Goal: Information Seeking & Learning: Learn about a topic

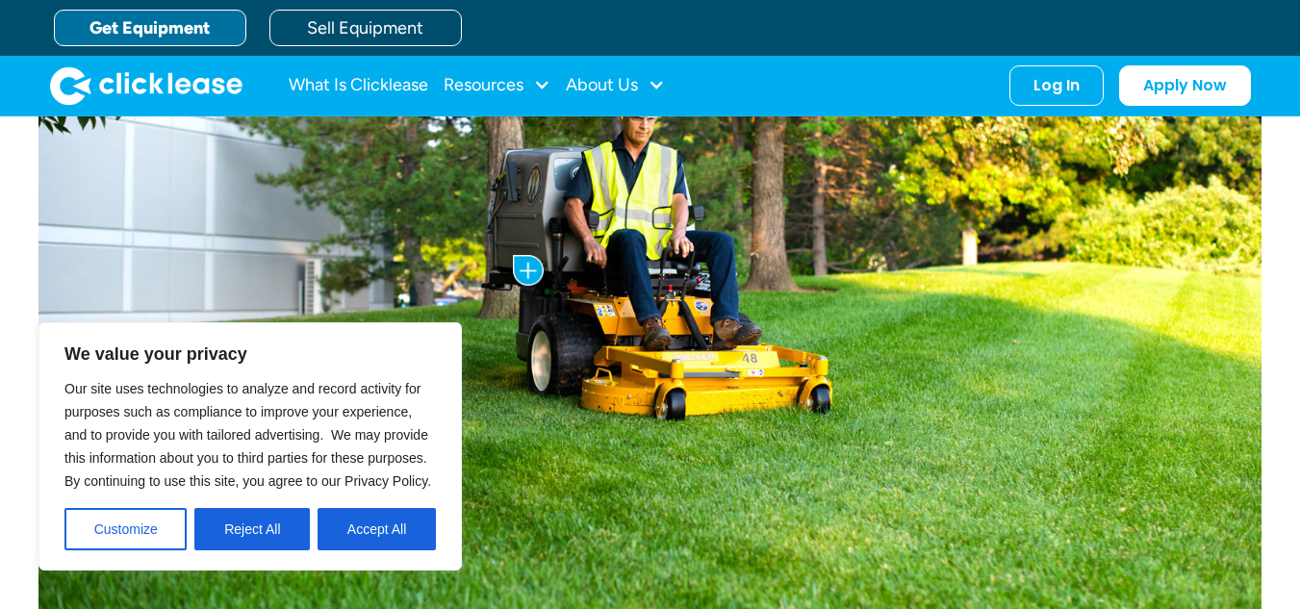
drag, startPoint x: 1313, startPoint y: 43, endPoint x: 1311, endPoint y: 135, distance: 91.4
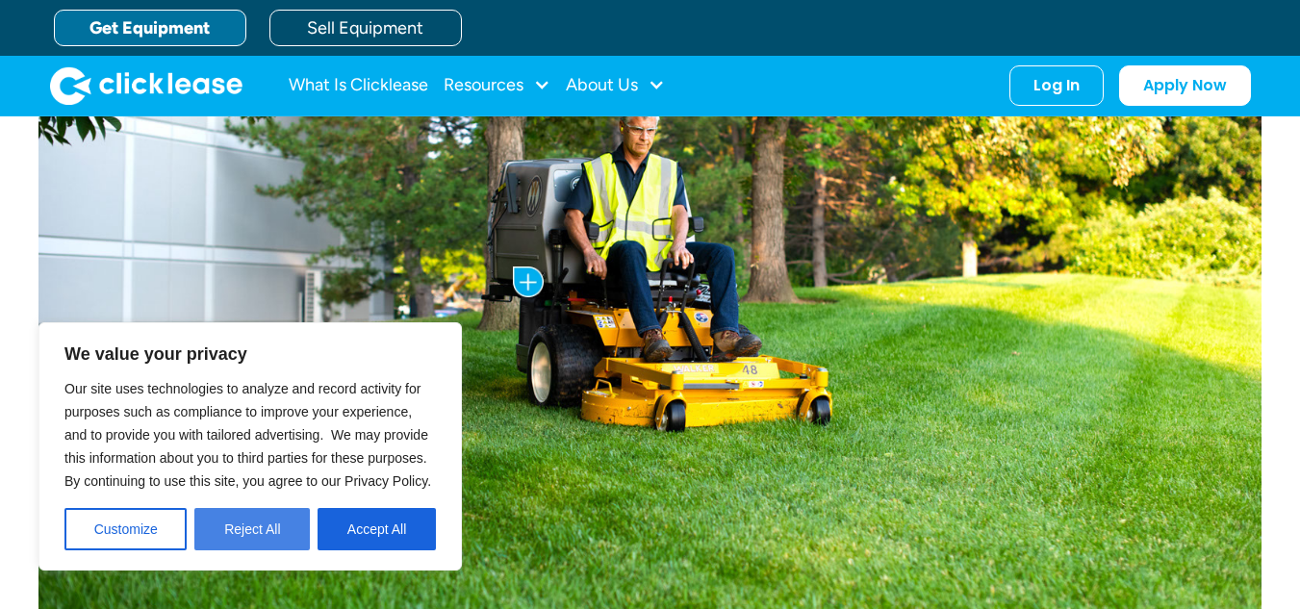
click at [270, 532] on button "Reject All" at bounding box center [251, 529] width 115 height 42
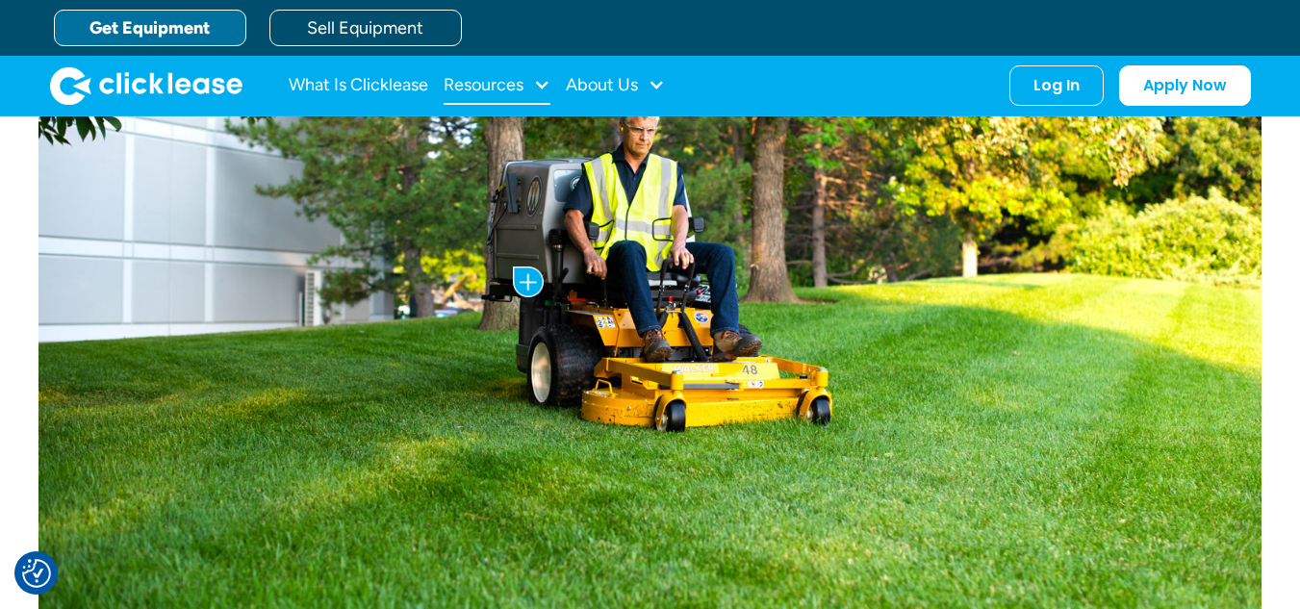
click at [497, 85] on div "Resources" at bounding box center [484, 85] width 80 height 0
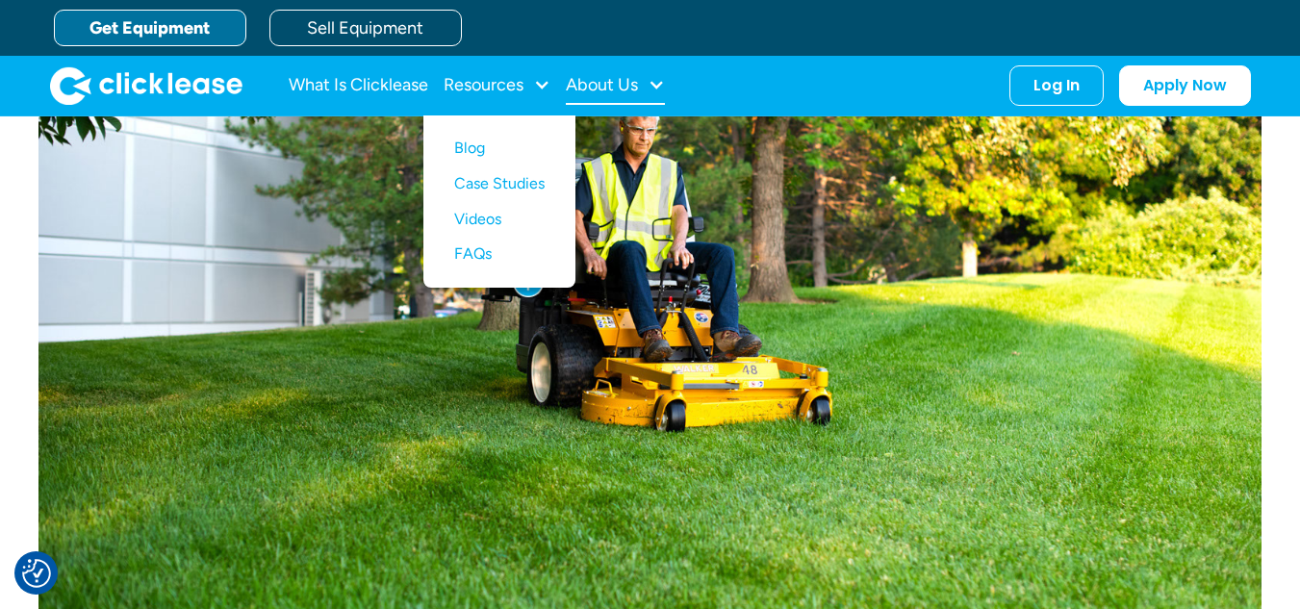
click at [639, 95] on div "About Us" at bounding box center [615, 85] width 99 height 38
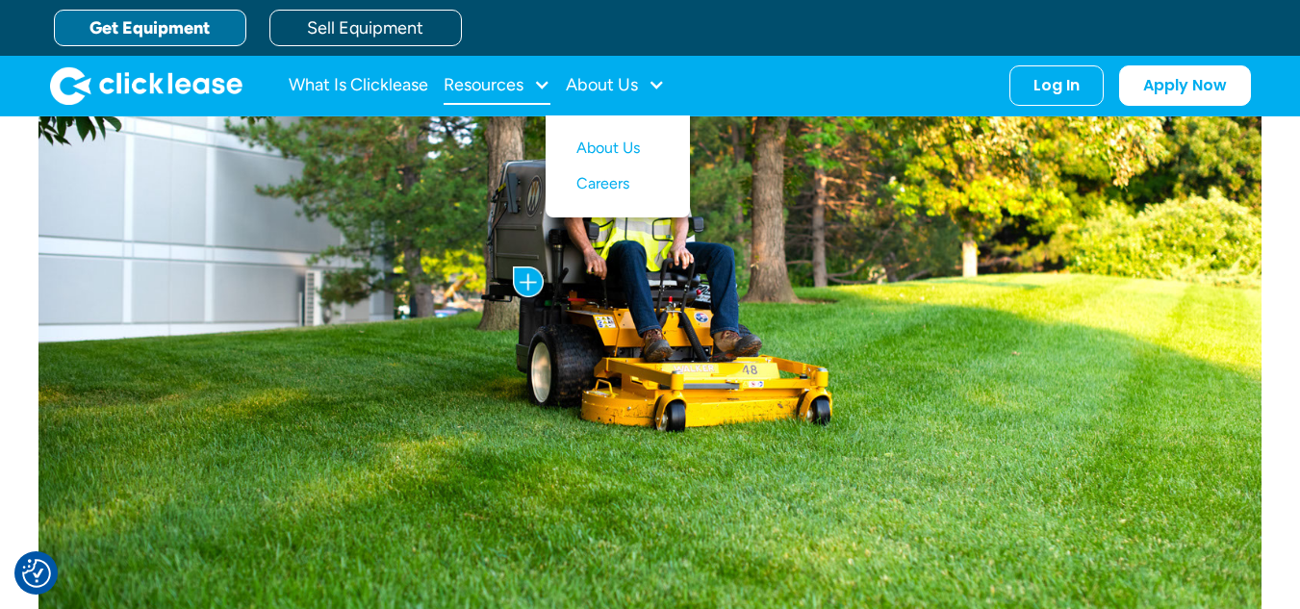
click at [526, 74] on div "Resources" at bounding box center [497, 85] width 107 height 38
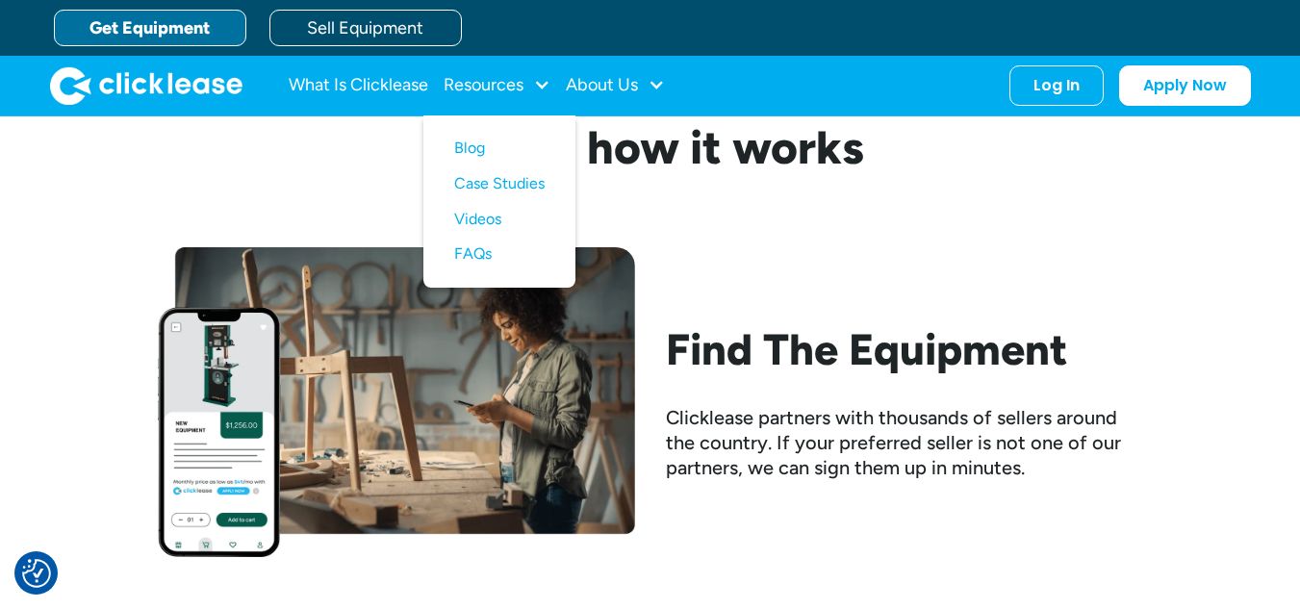
scroll to position [0, 0]
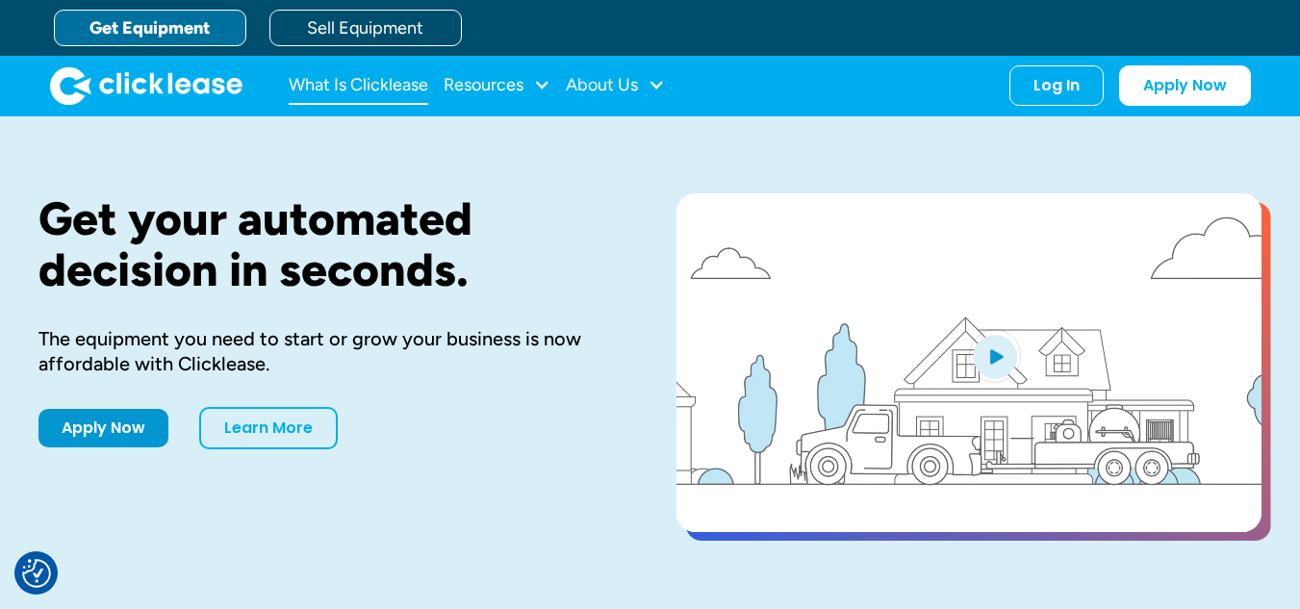
click at [329, 75] on link "What Is Clicklease" at bounding box center [359, 85] width 140 height 38
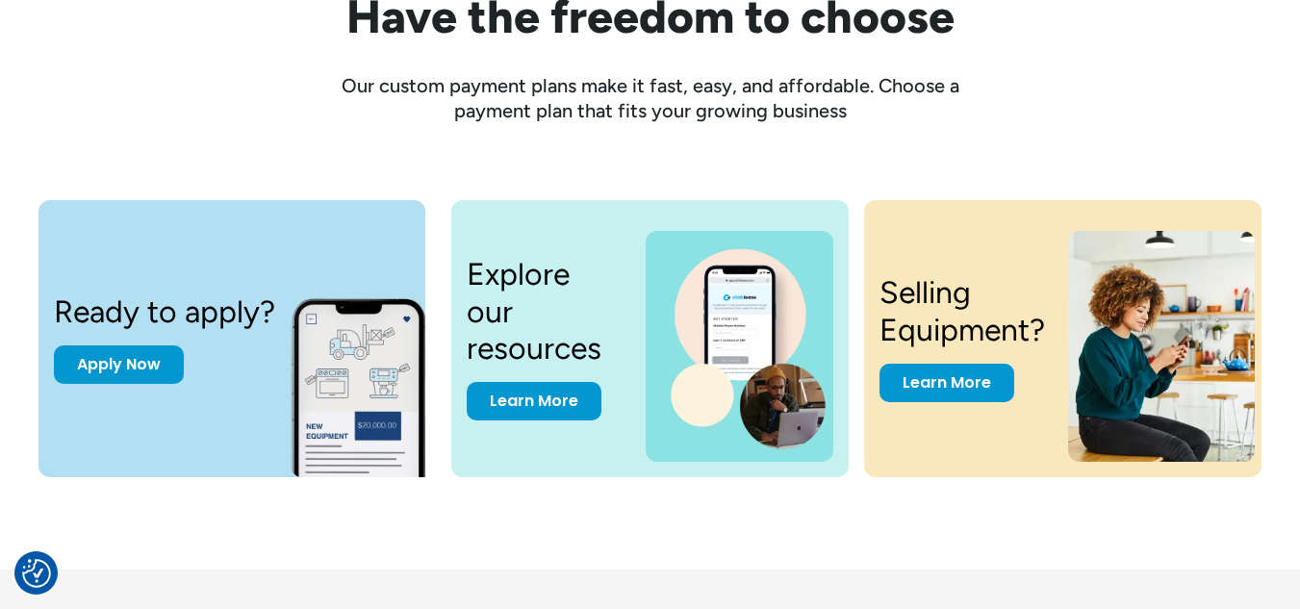
scroll to position [2440, 0]
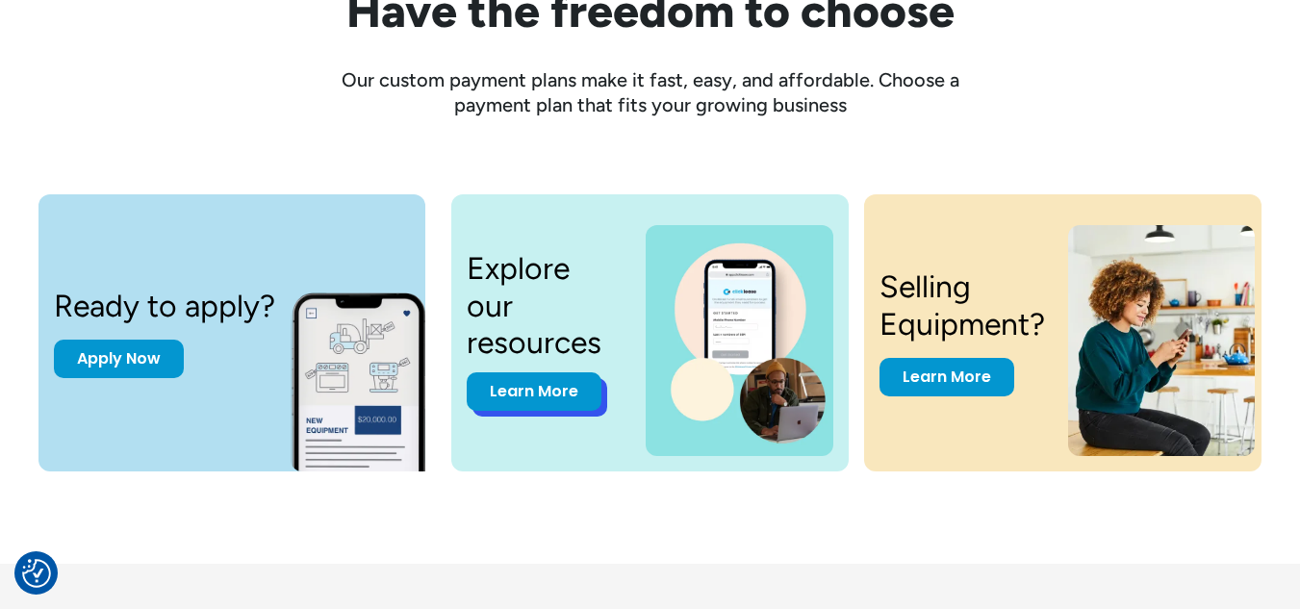
click at [566, 392] on link "Learn More" at bounding box center [534, 391] width 135 height 38
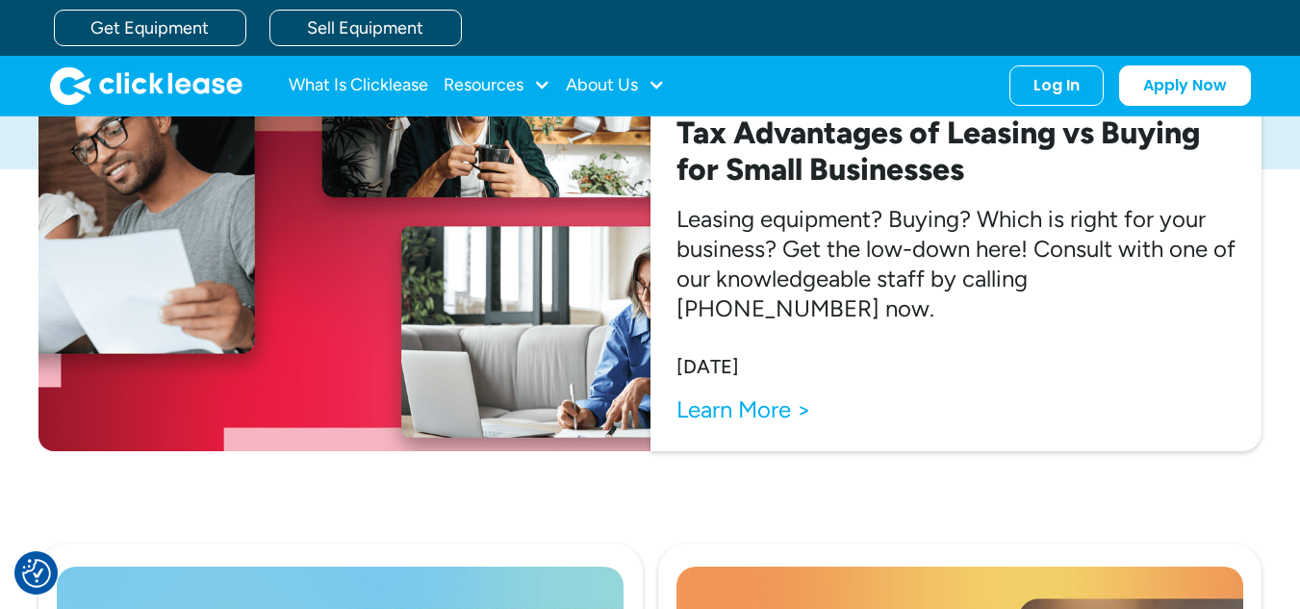
scroll to position [293, 0]
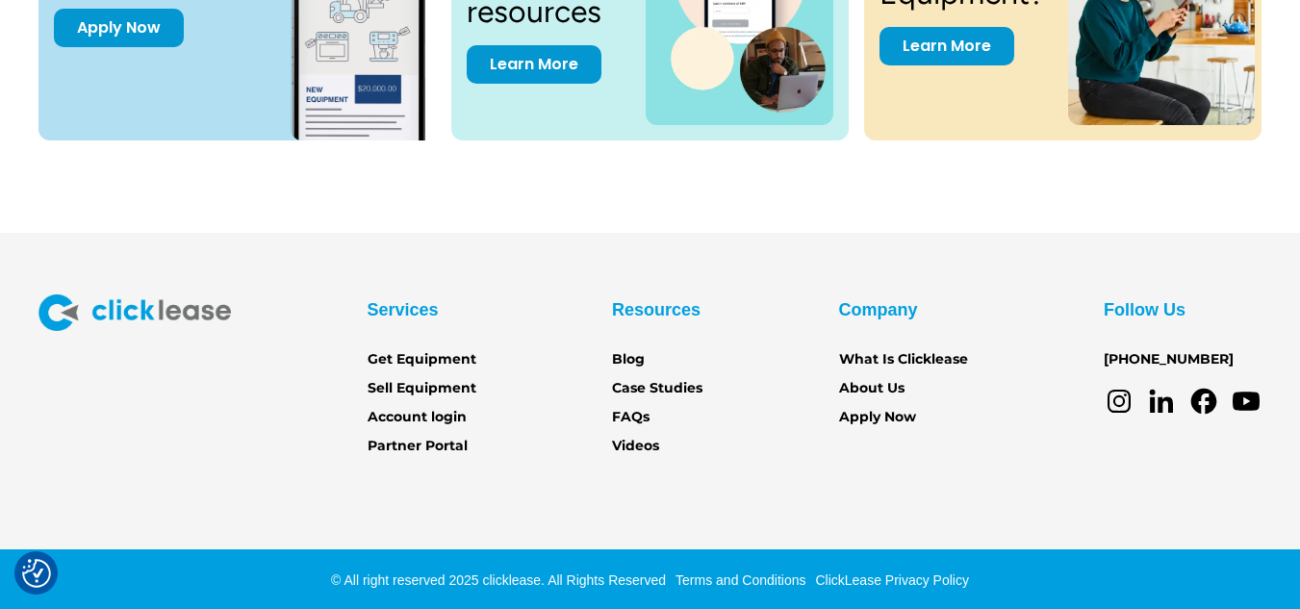
scroll to position [2774, 0]
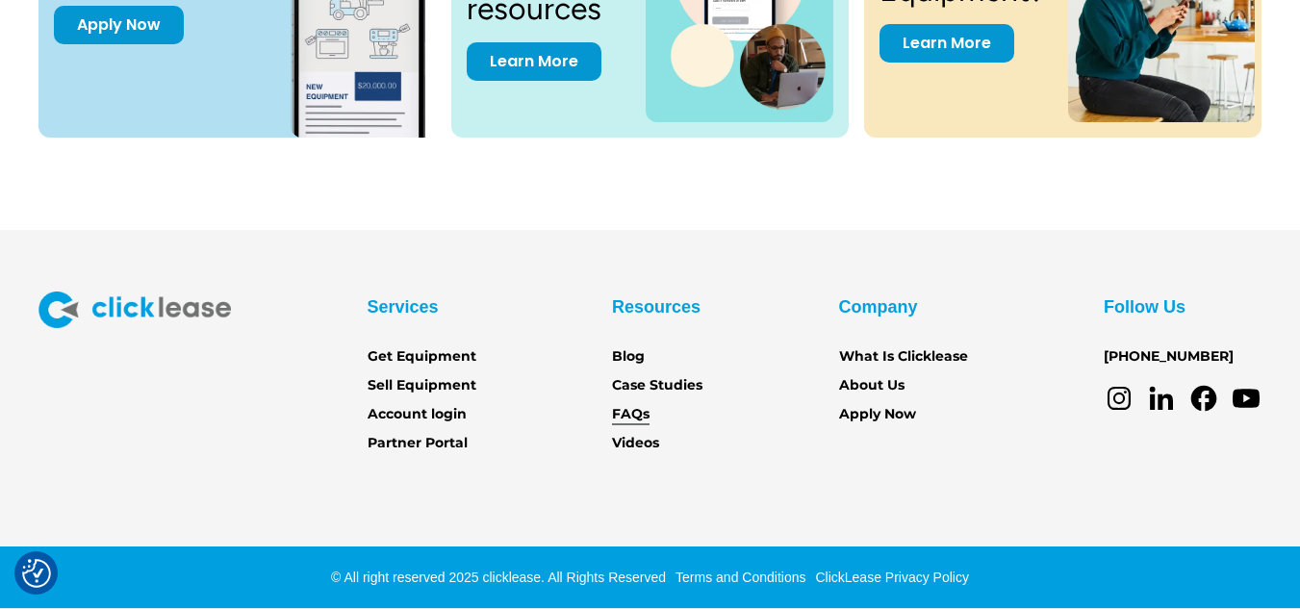
click at [630, 411] on link "FAQs" at bounding box center [631, 414] width 38 height 21
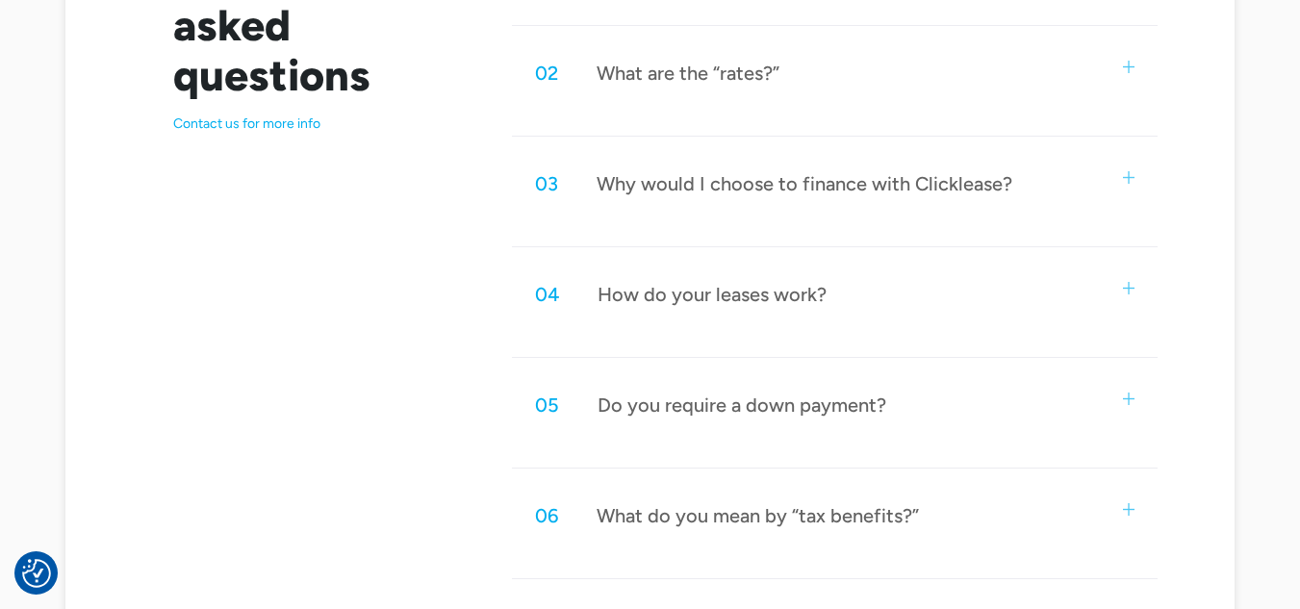
scroll to position [1159, 0]
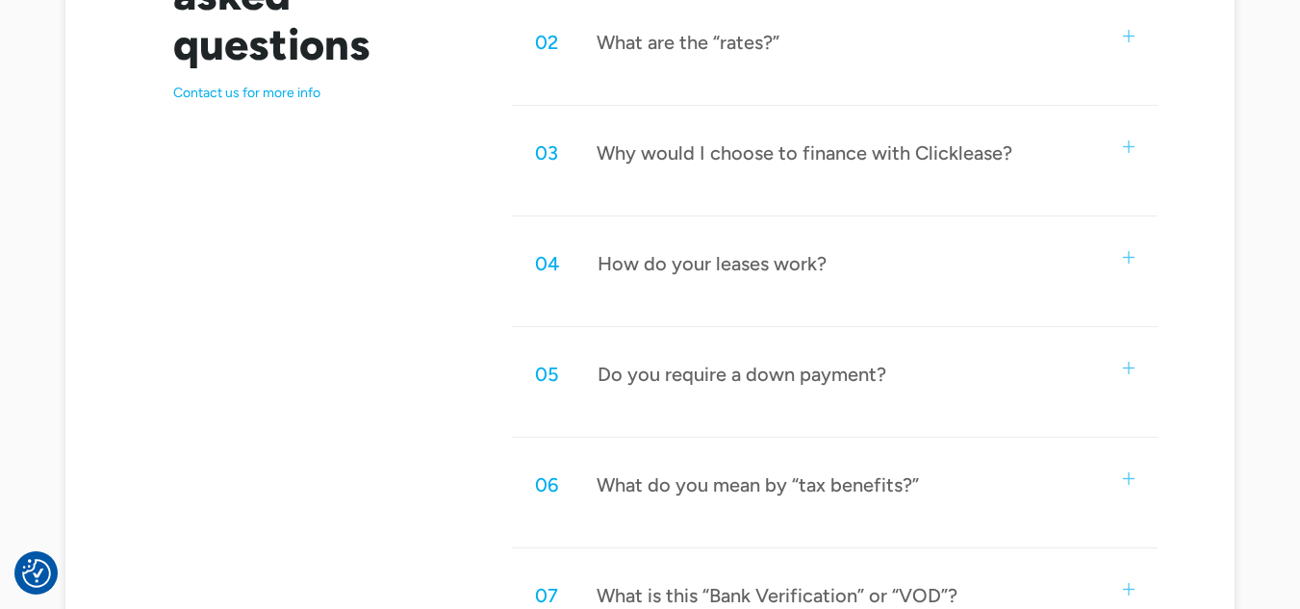
click at [1115, 373] on div "05 Do you require a down payment?" at bounding box center [835, 375] width 647 height 64
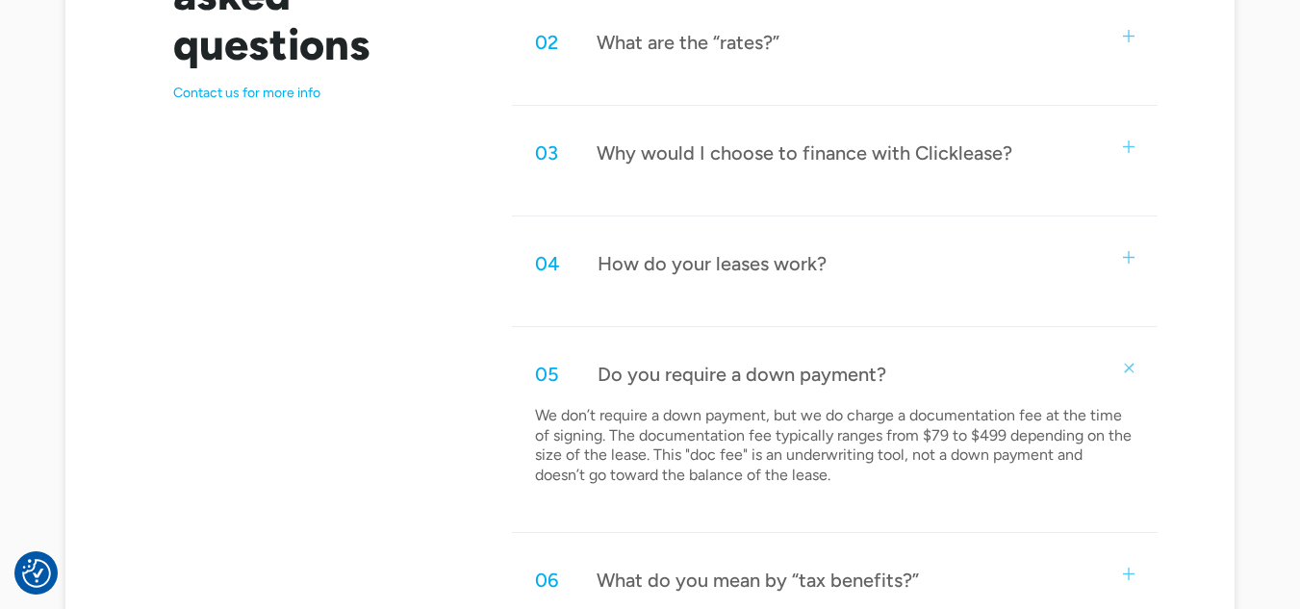
click at [1115, 373] on div "05 Do you require a down payment?" at bounding box center [835, 375] width 647 height 64
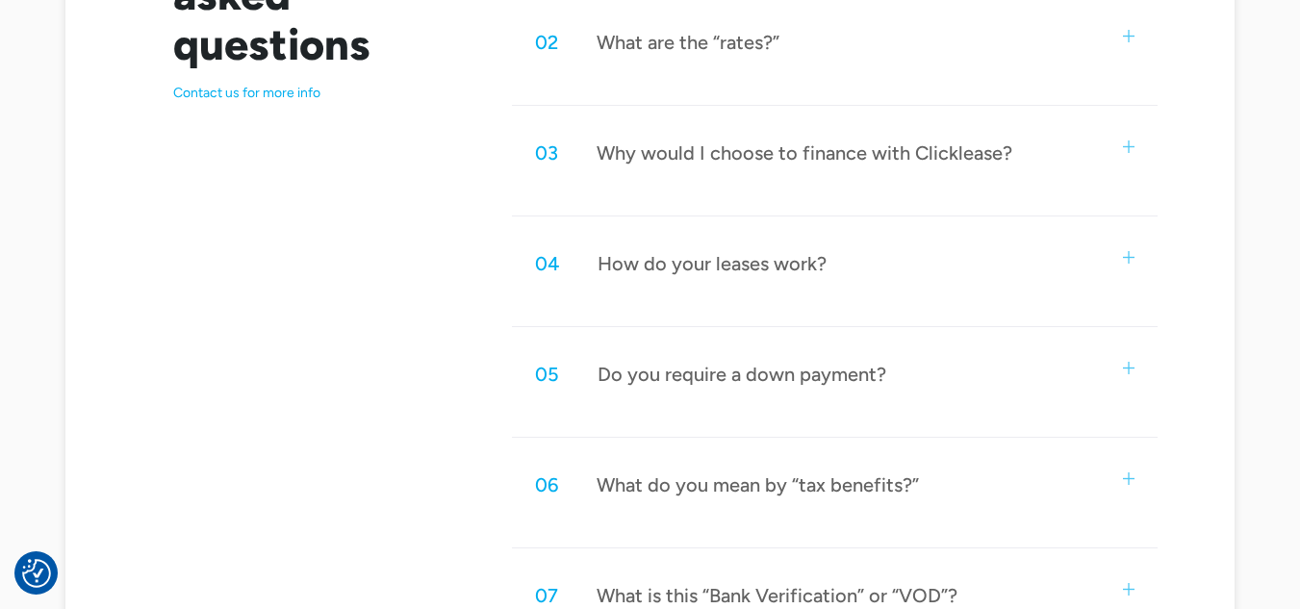
click at [1143, 258] on div "04 How do your leases work?" at bounding box center [835, 264] width 647 height 64
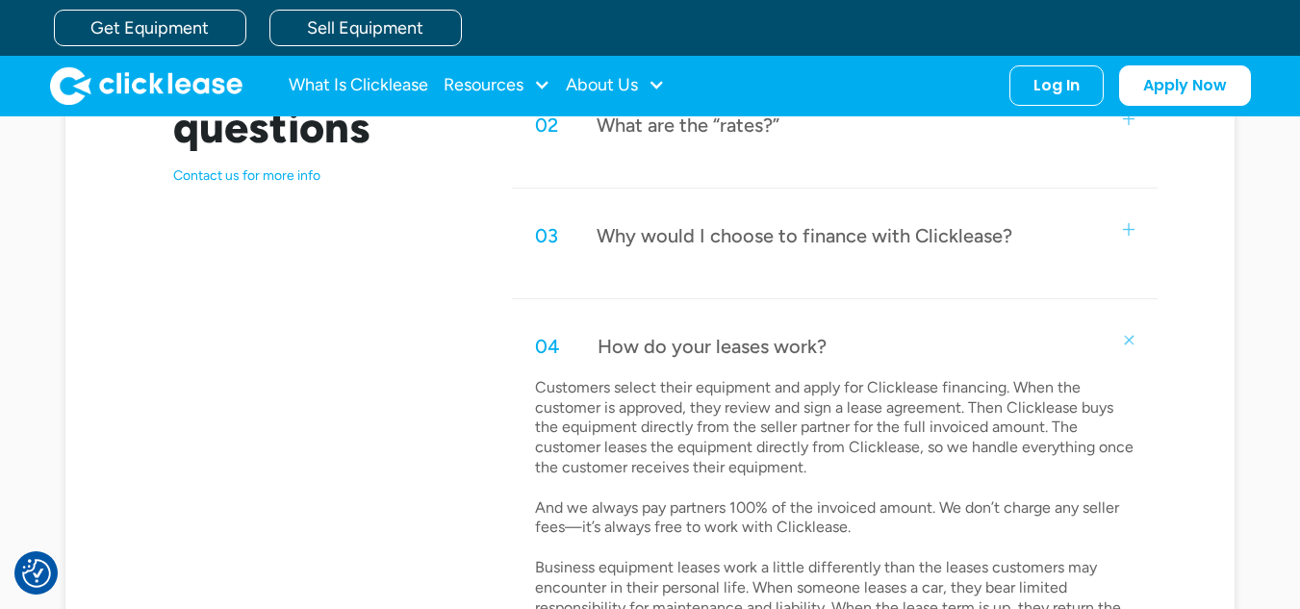
scroll to position [1049, 0]
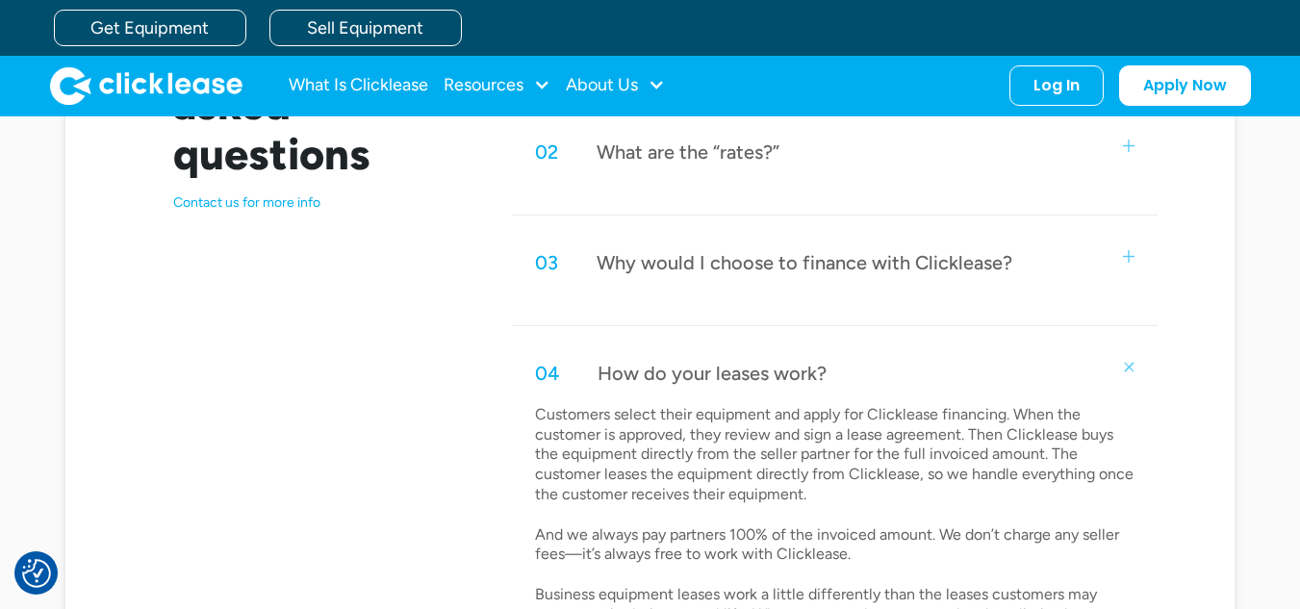
click at [1130, 366] on img at bounding box center [1128, 366] width 17 height 17
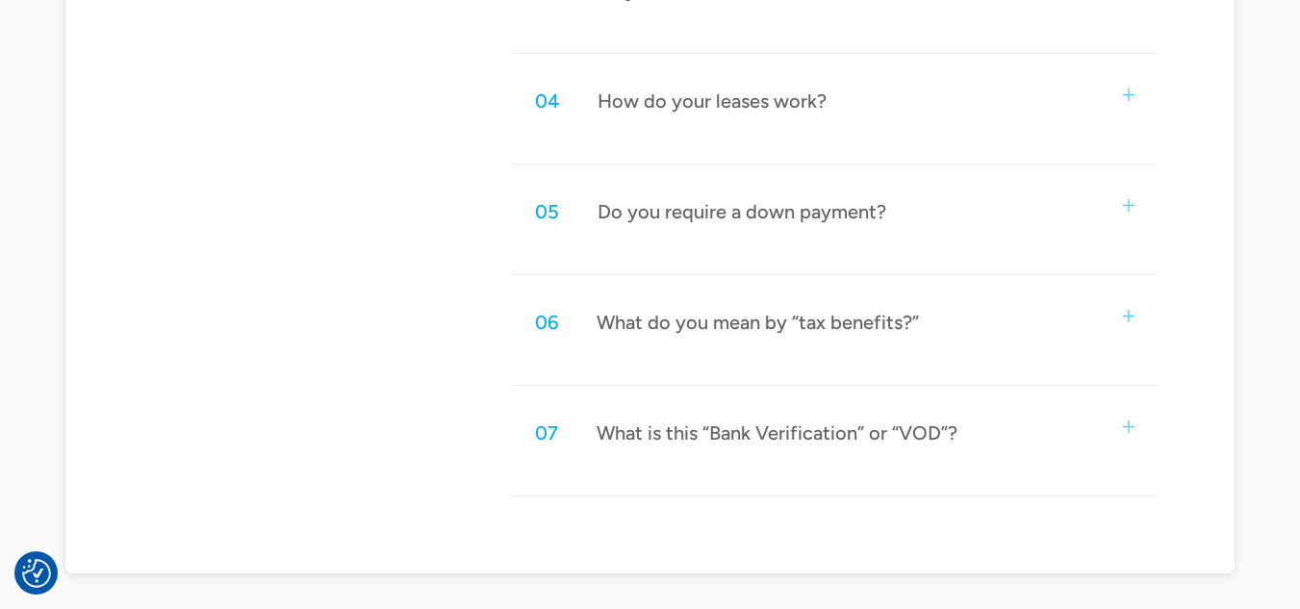
scroll to position [1325, 0]
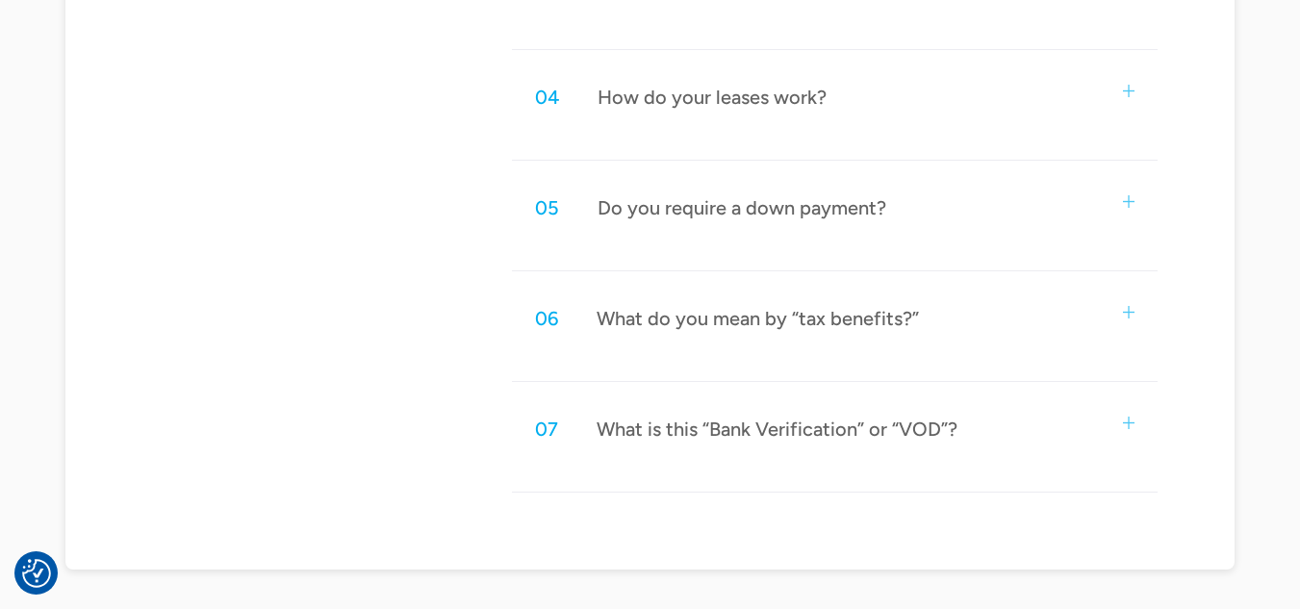
click at [1135, 421] on img at bounding box center [1129, 423] width 13 height 13
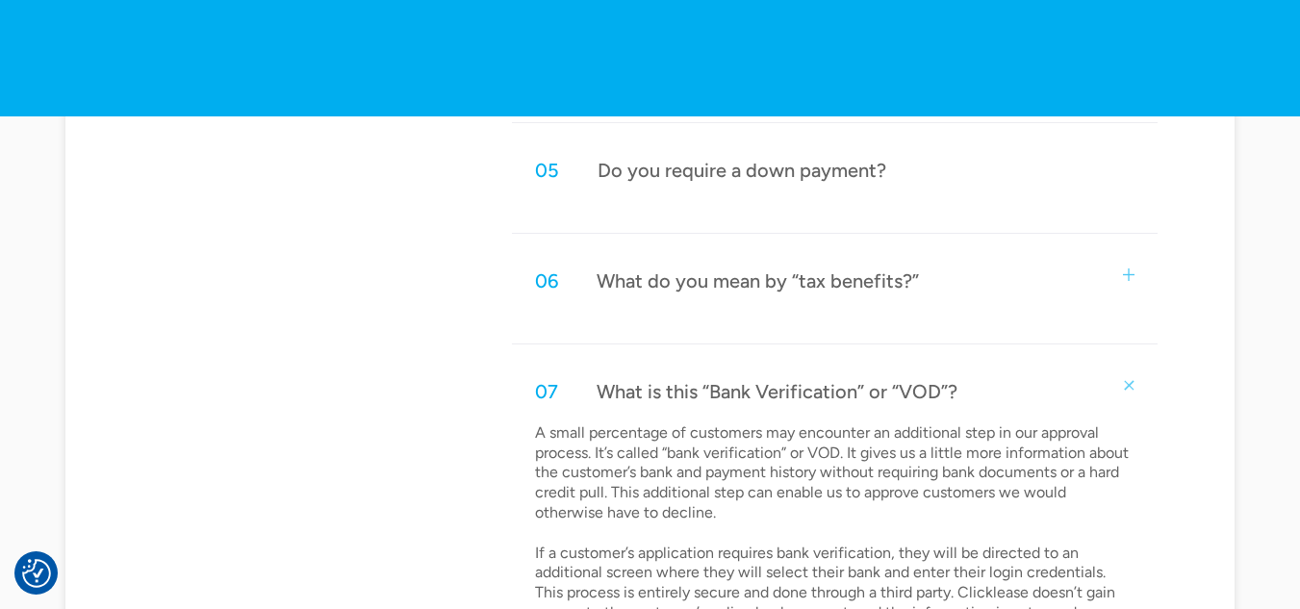
scroll to position [1338, 0]
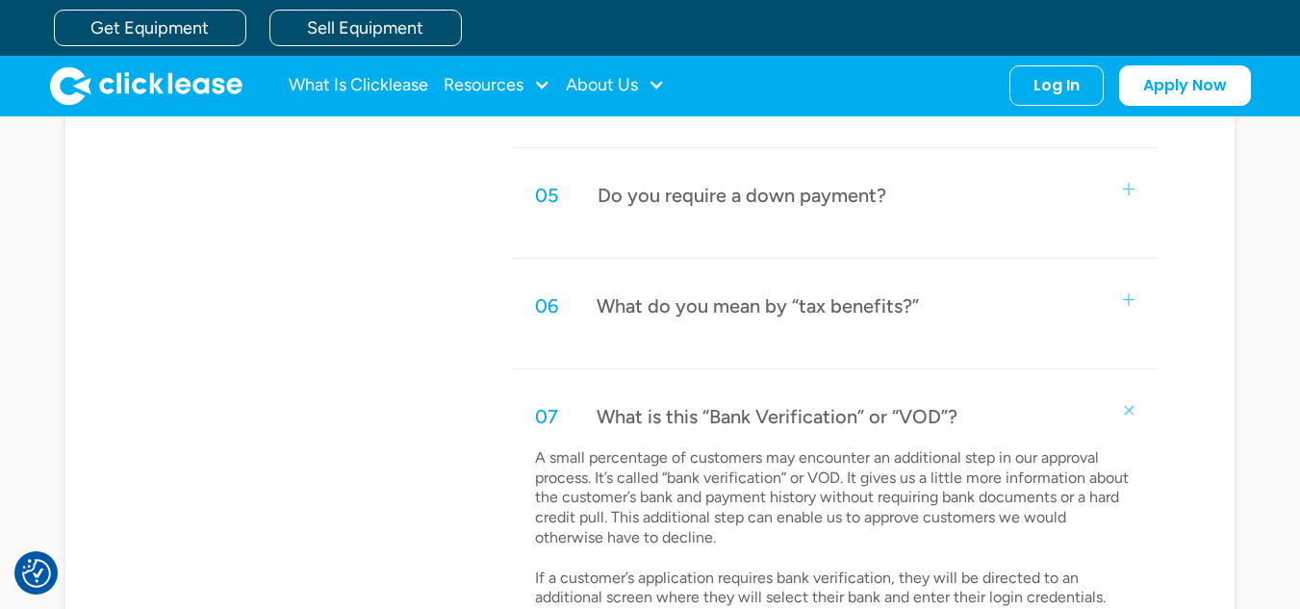
click at [1132, 421] on div "07 What is this “Bank Verification” or “VOD”?" at bounding box center [835, 417] width 647 height 64
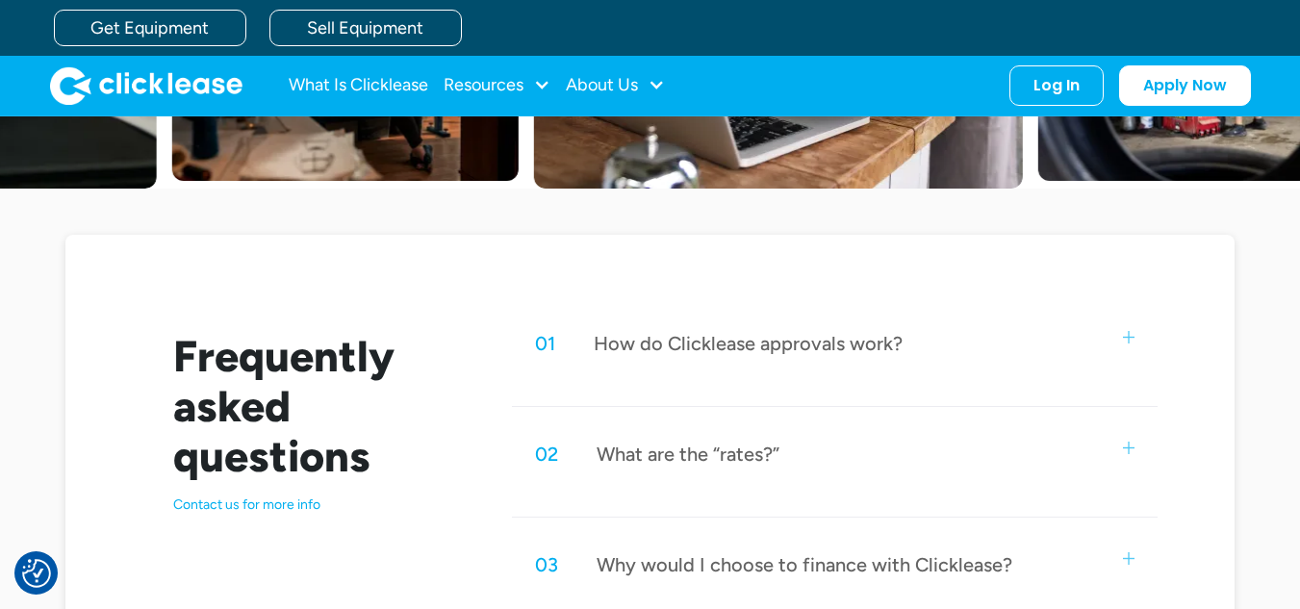
scroll to position [739, 0]
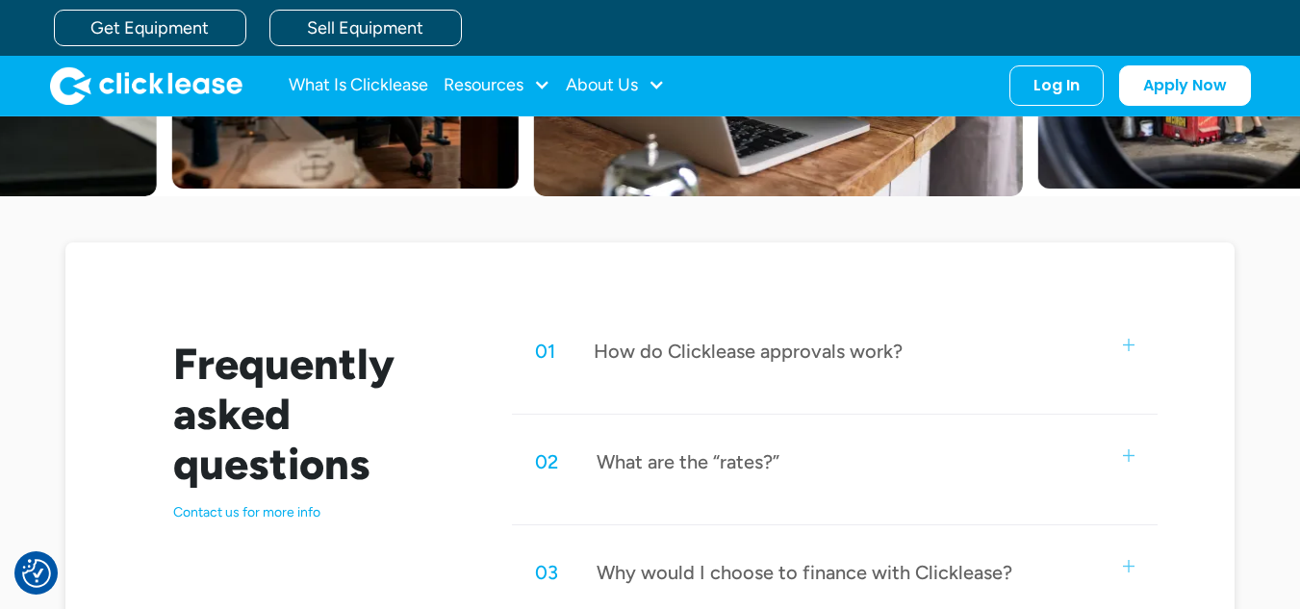
click at [1137, 359] on div "01 How do Clicklease approvals work?" at bounding box center [835, 351] width 647 height 64
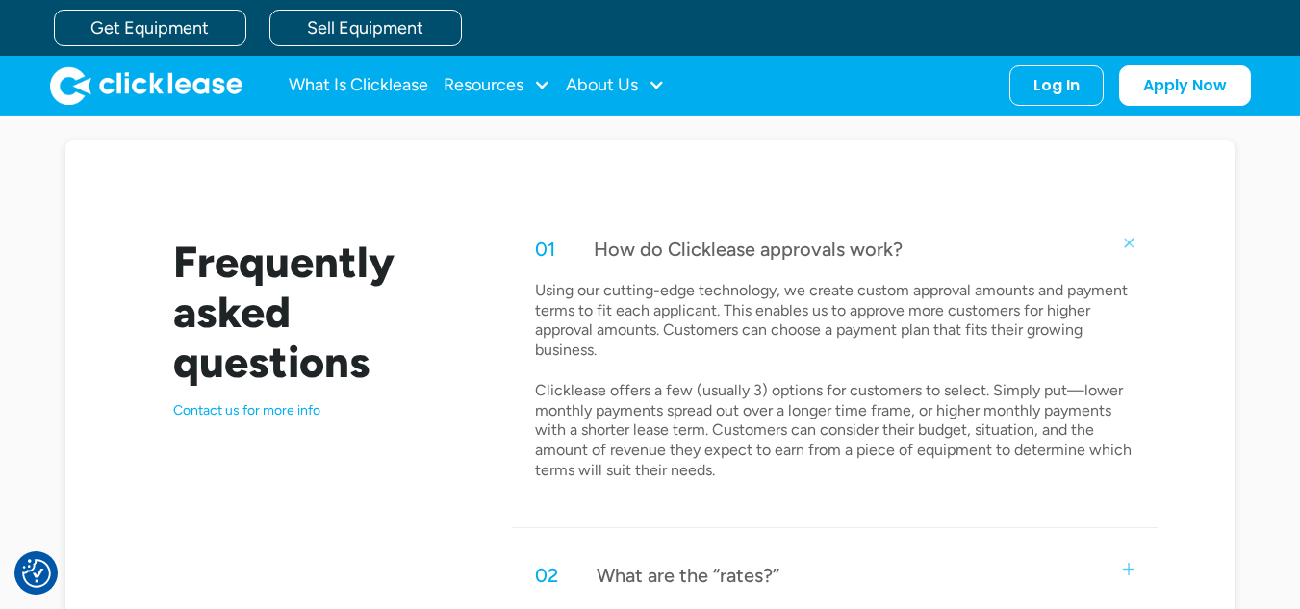
scroll to position [836, 0]
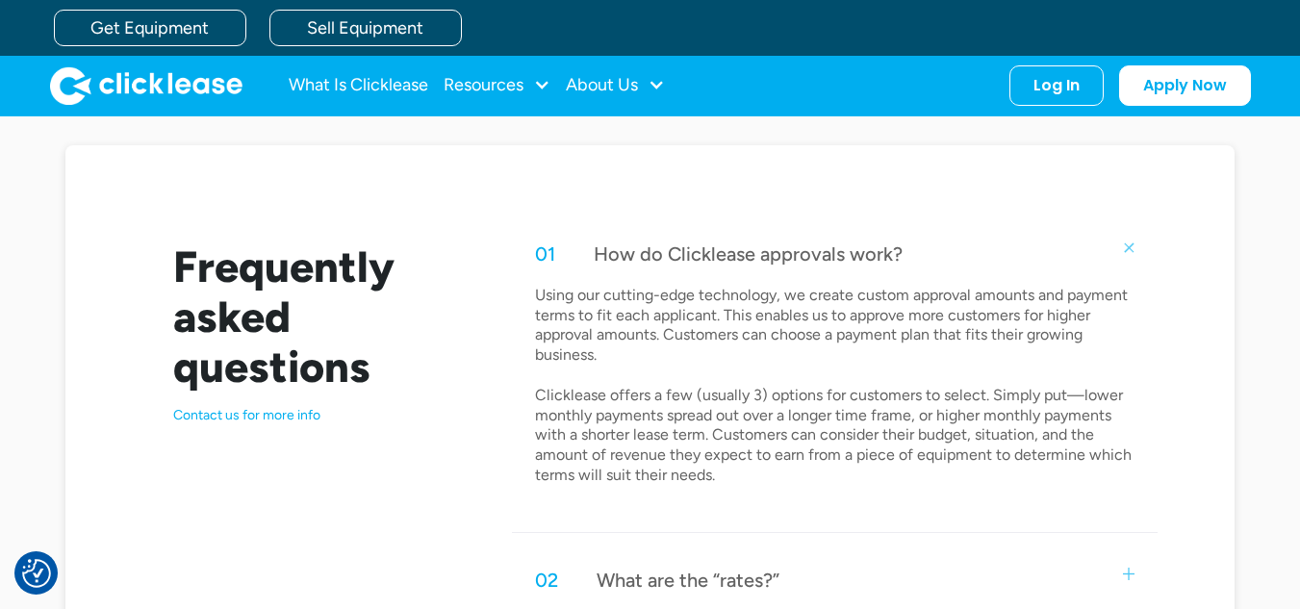
click at [1131, 242] on img at bounding box center [1128, 247] width 17 height 17
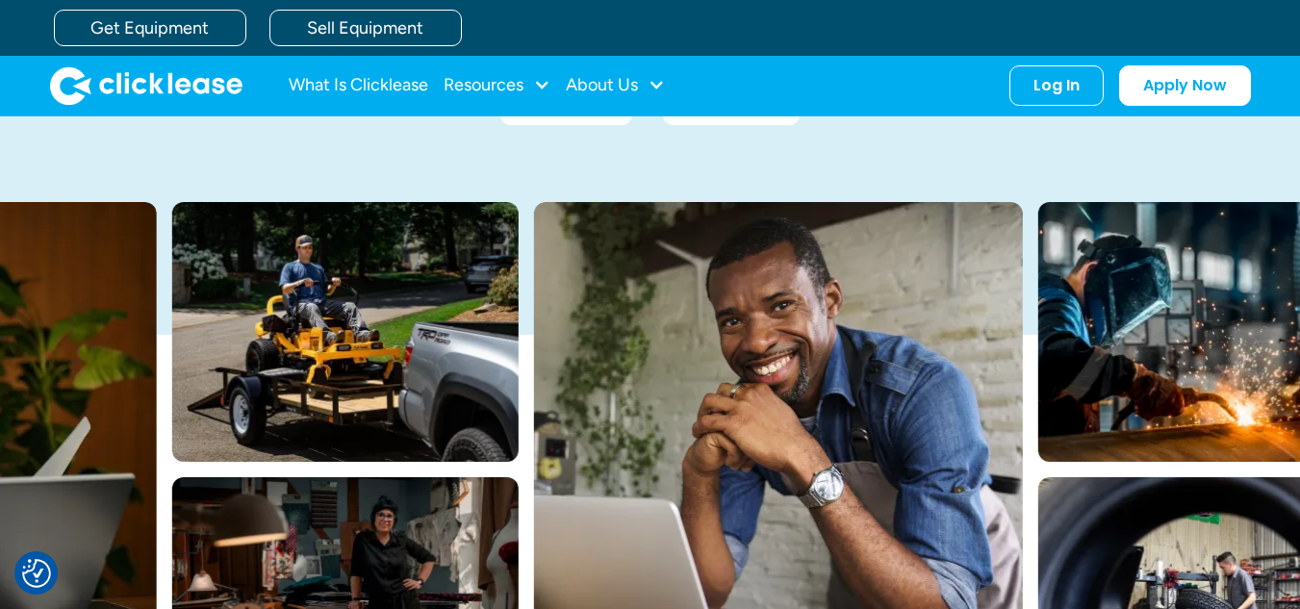
scroll to position [0, 0]
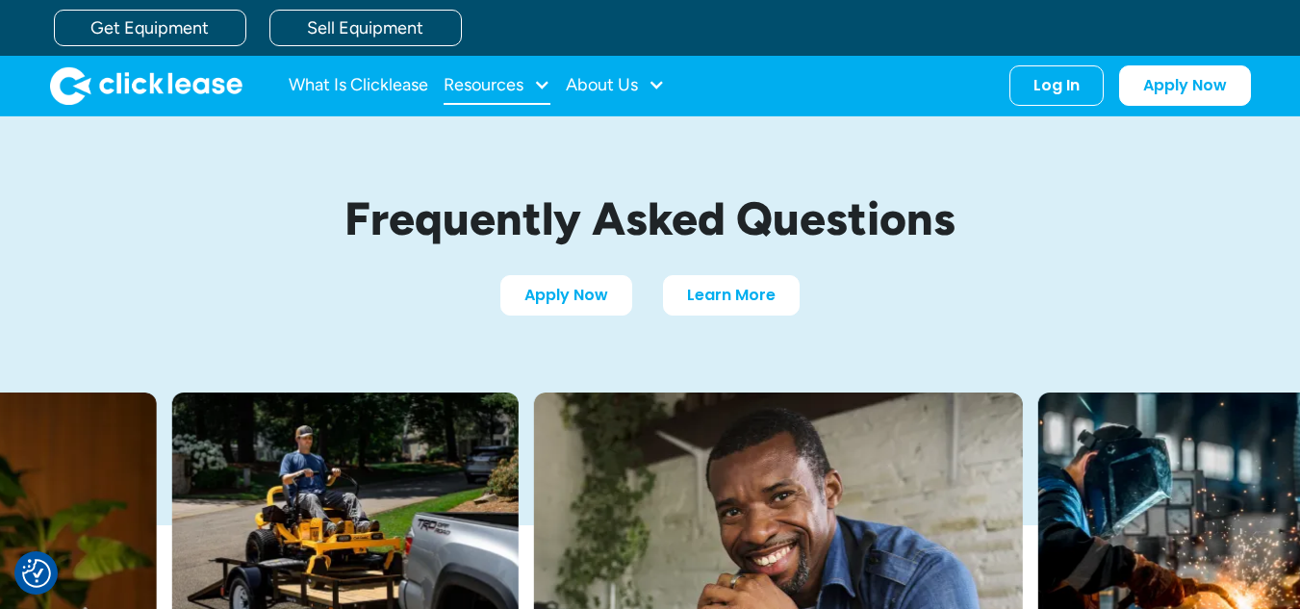
click at [531, 89] on div "Resources" at bounding box center [497, 85] width 107 height 38
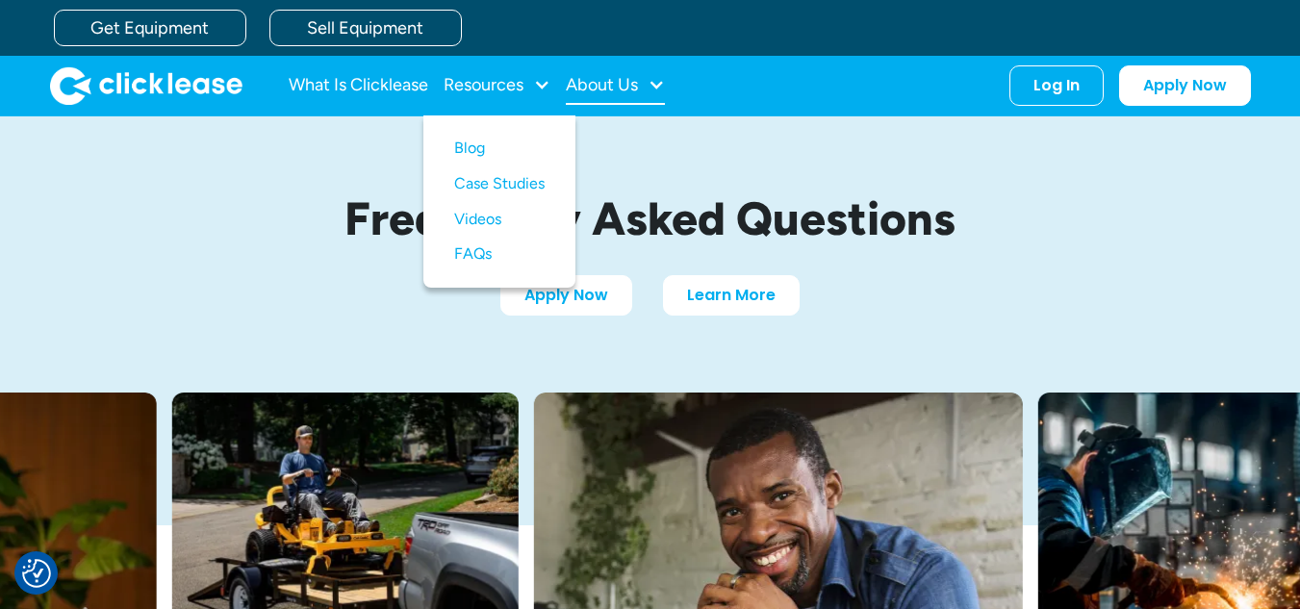
click at [602, 85] on div "About Us" at bounding box center [602, 85] width 72 height 0
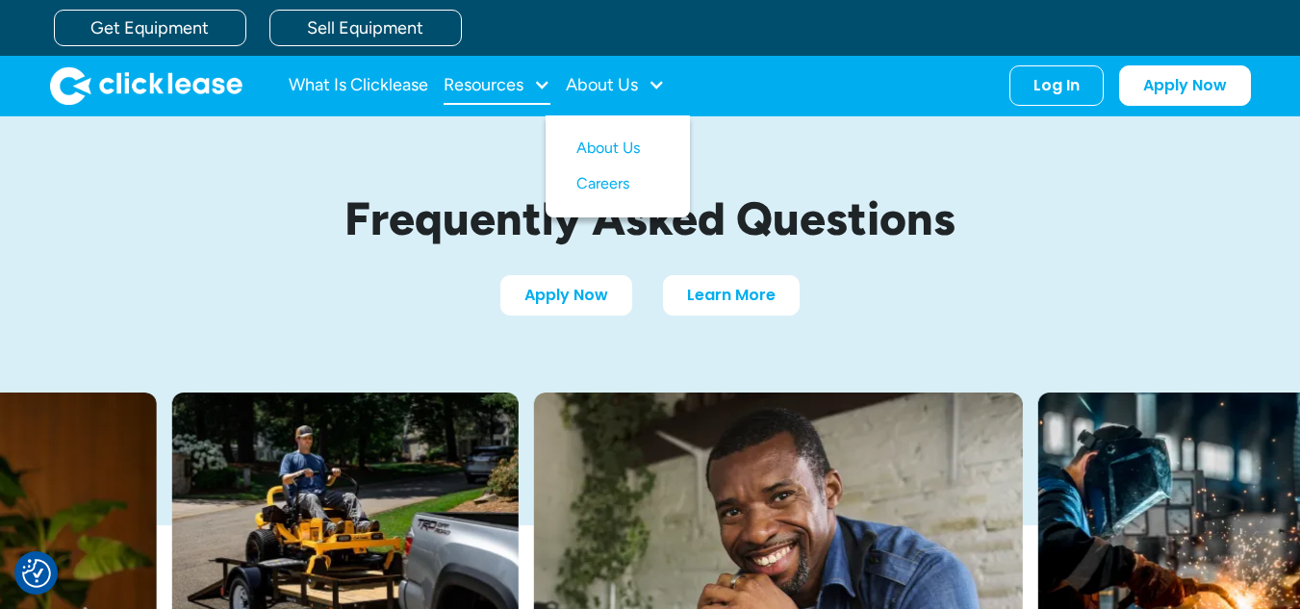
click at [527, 84] on div "Resources" at bounding box center [497, 85] width 107 height 38
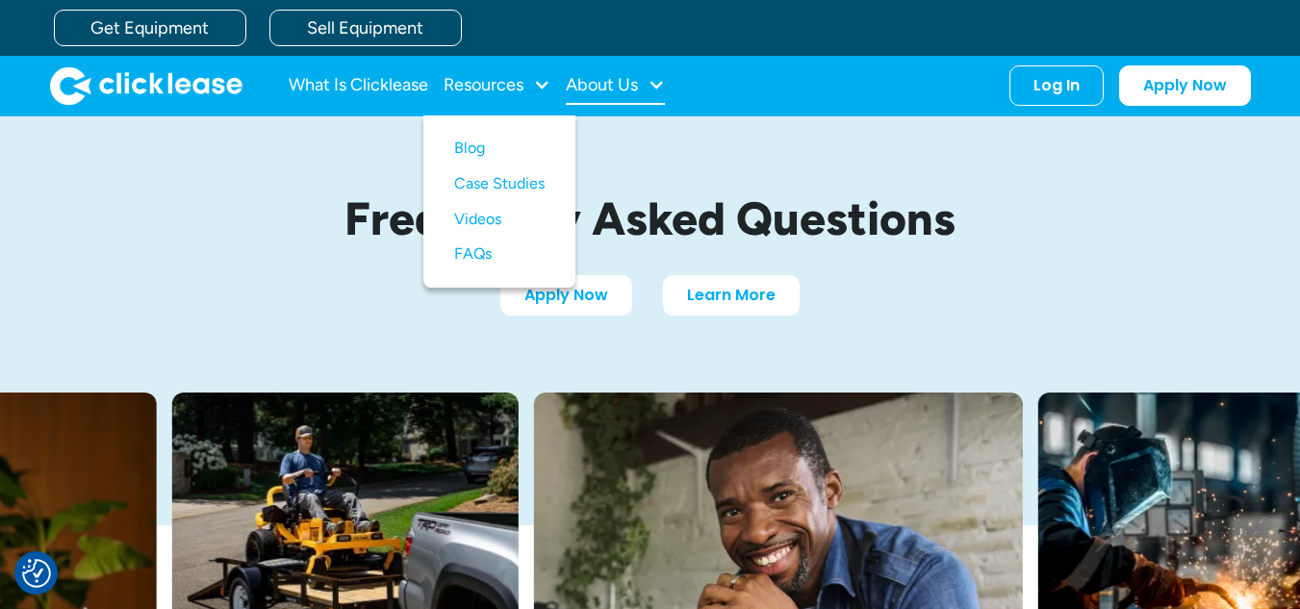
click at [644, 90] on div "About Us" at bounding box center [615, 85] width 99 height 38
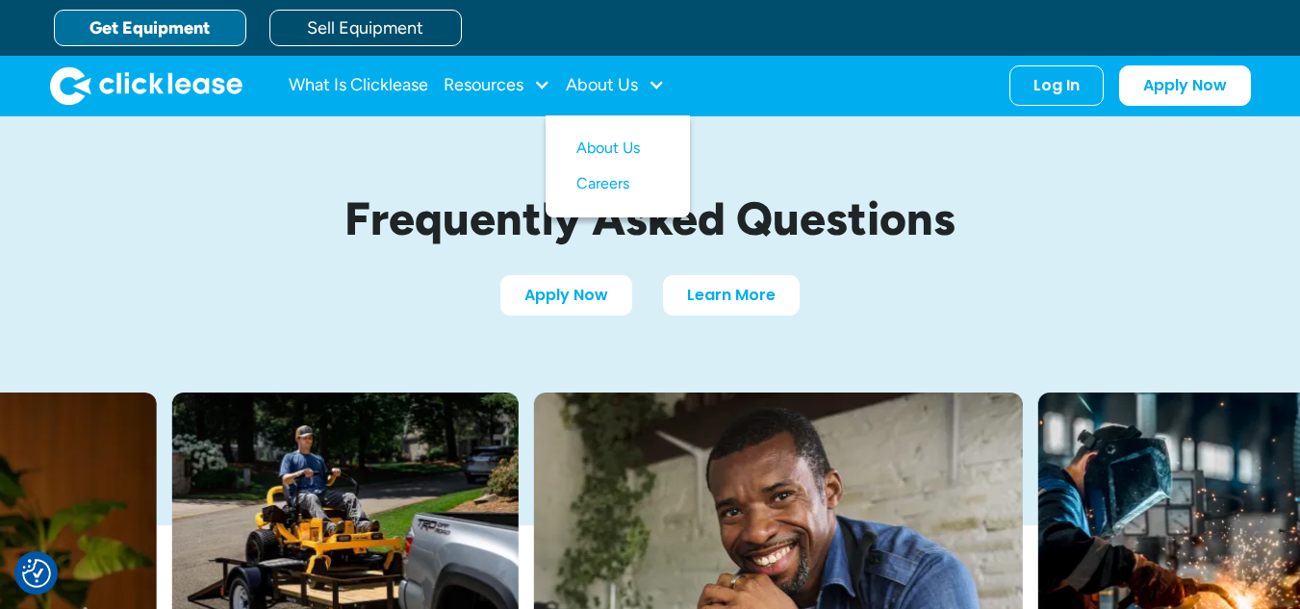
click at [178, 23] on link "Get Equipment" at bounding box center [150, 28] width 192 height 37
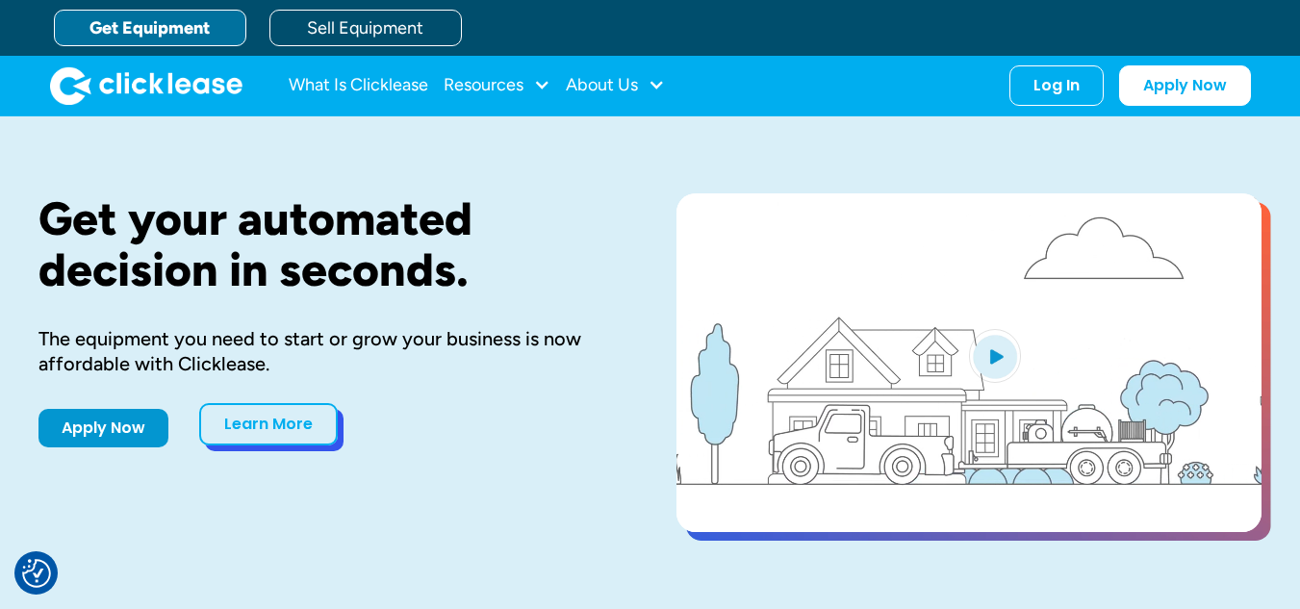
click at [324, 426] on link "Learn More" at bounding box center [268, 424] width 139 height 42
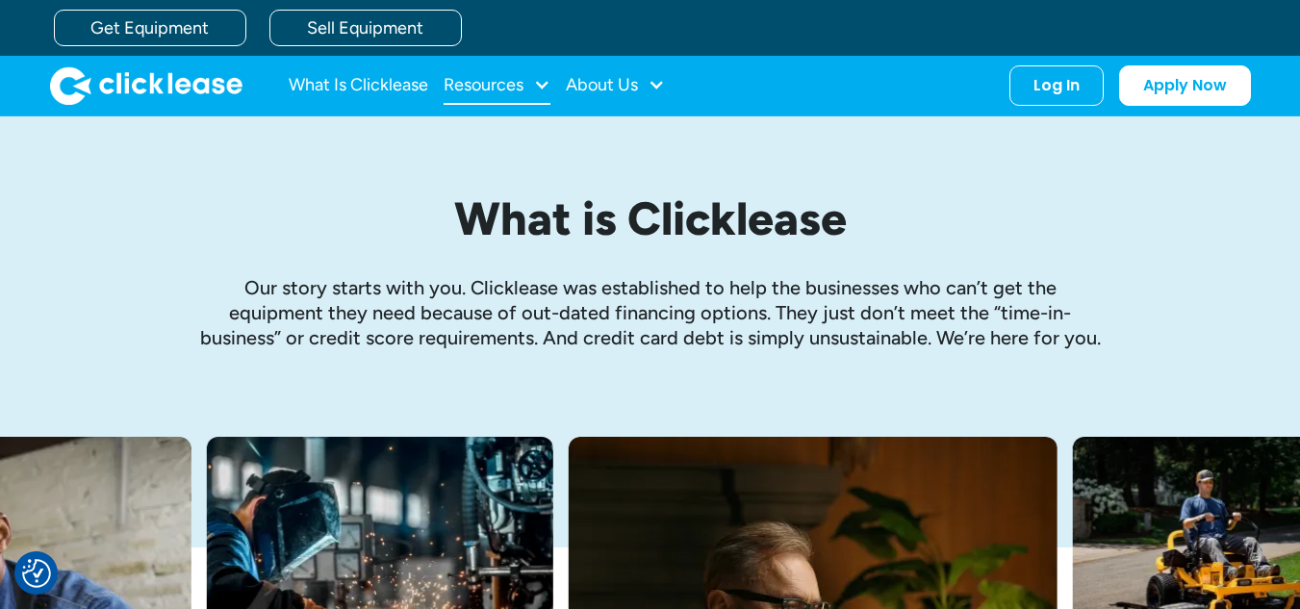
click at [465, 85] on div "Resources" at bounding box center [484, 85] width 80 height 0
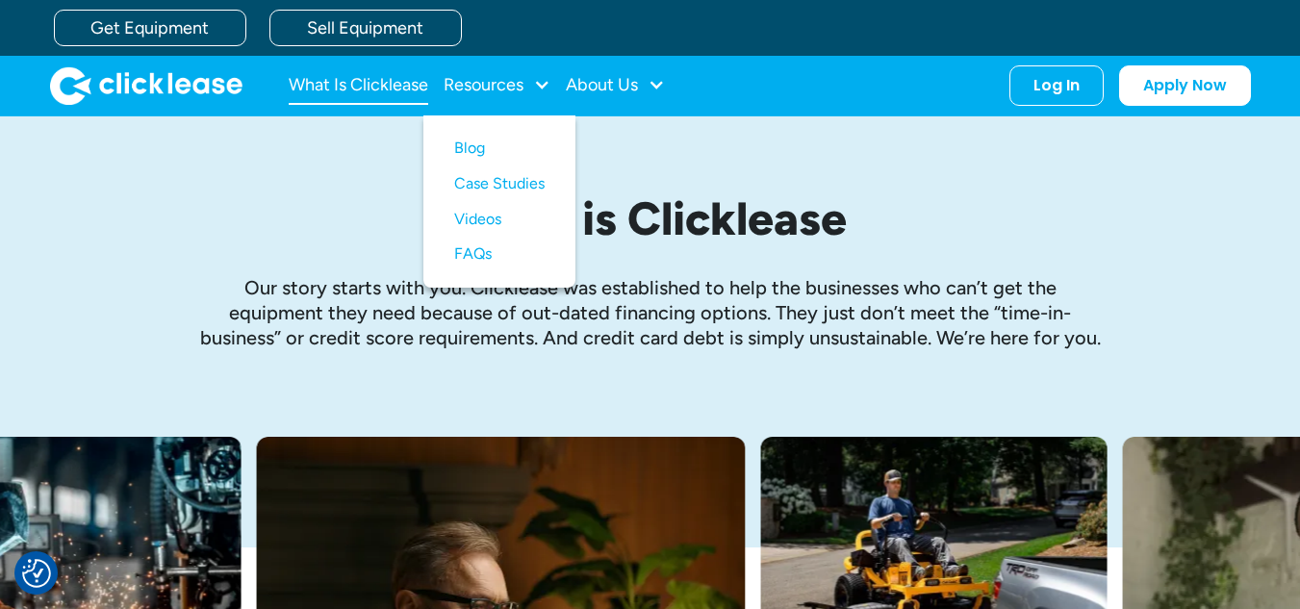
click at [373, 89] on link "What Is Clicklease" at bounding box center [359, 85] width 140 height 38
